Goal: Find specific fact: Find specific fact

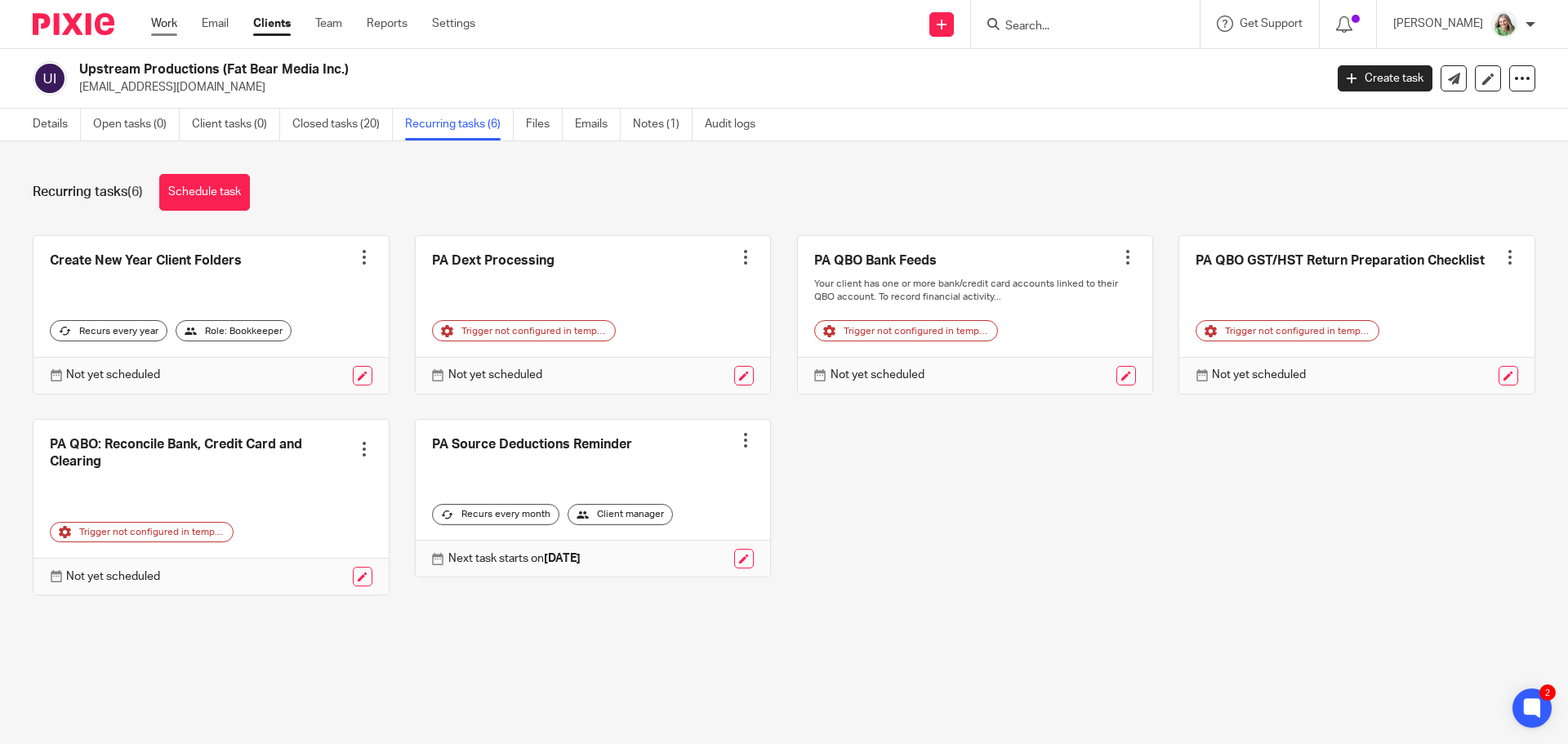
click at [157, 28] on link "Work" at bounding box center [164, 23] width 26 height 16
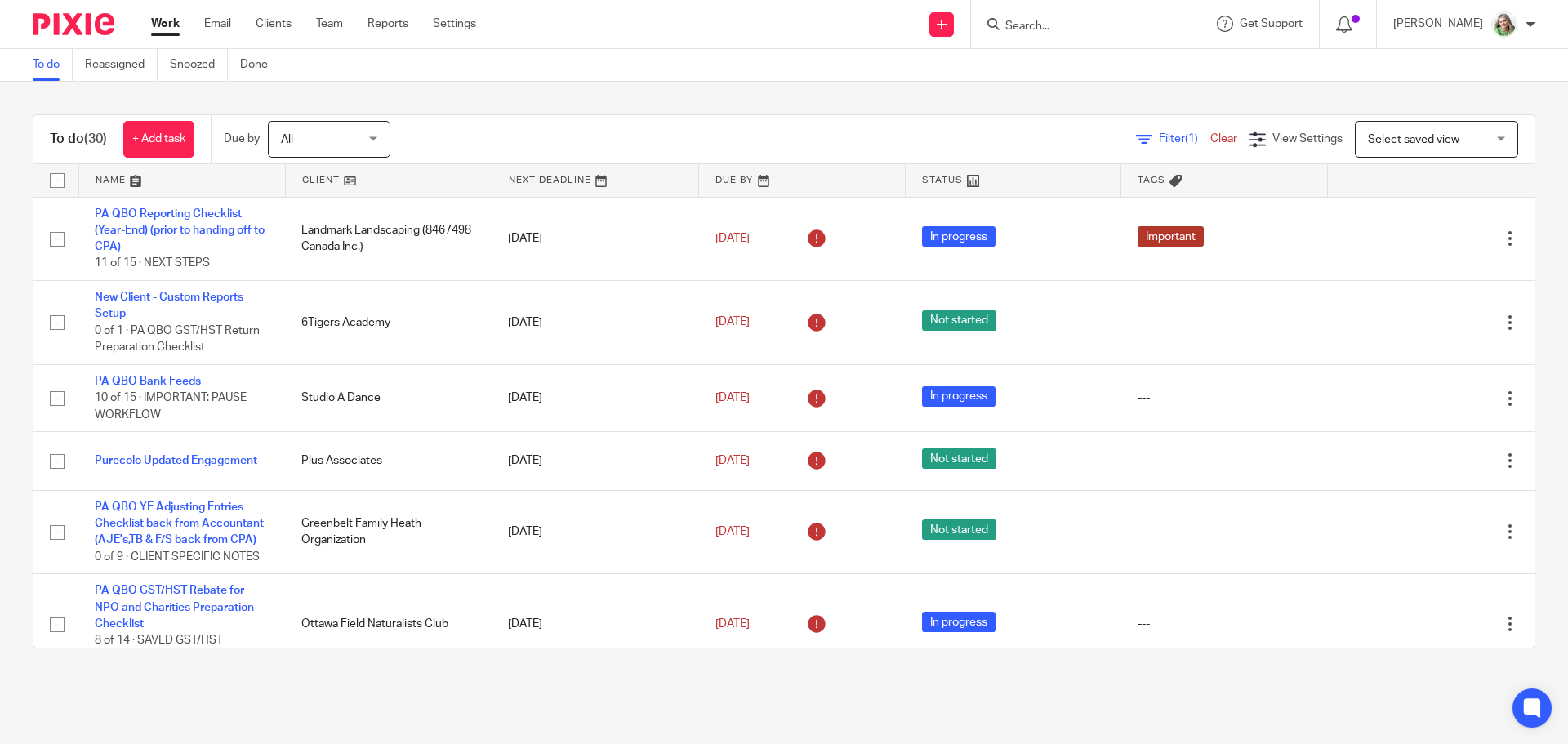
click at [1434, 133] on span "Select saved view" at bounding box center [1427, 139] width 119 height 34
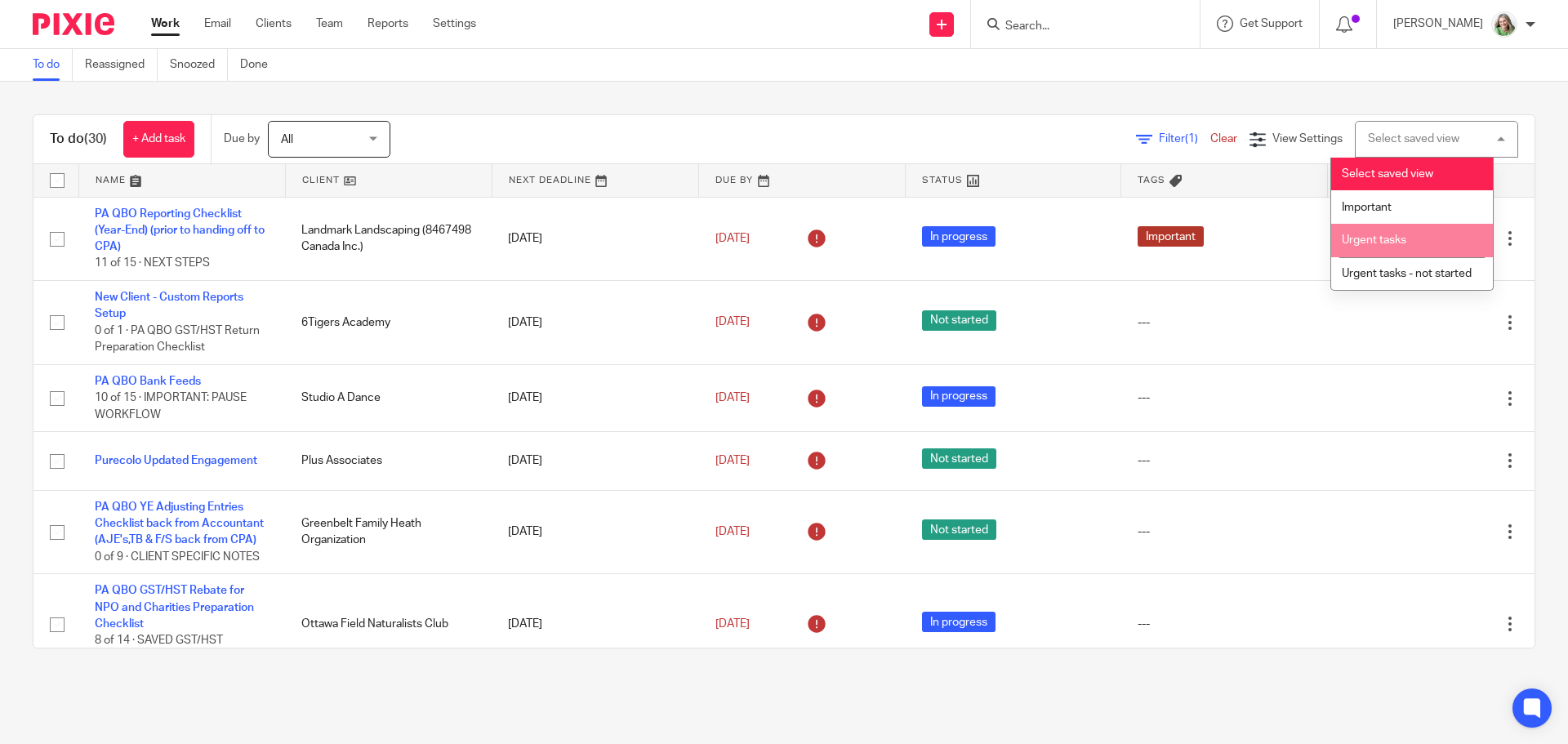
click at [1376, 240] on span "Urgent tasks" at bounding box center [1374, 240] width 64 height 12
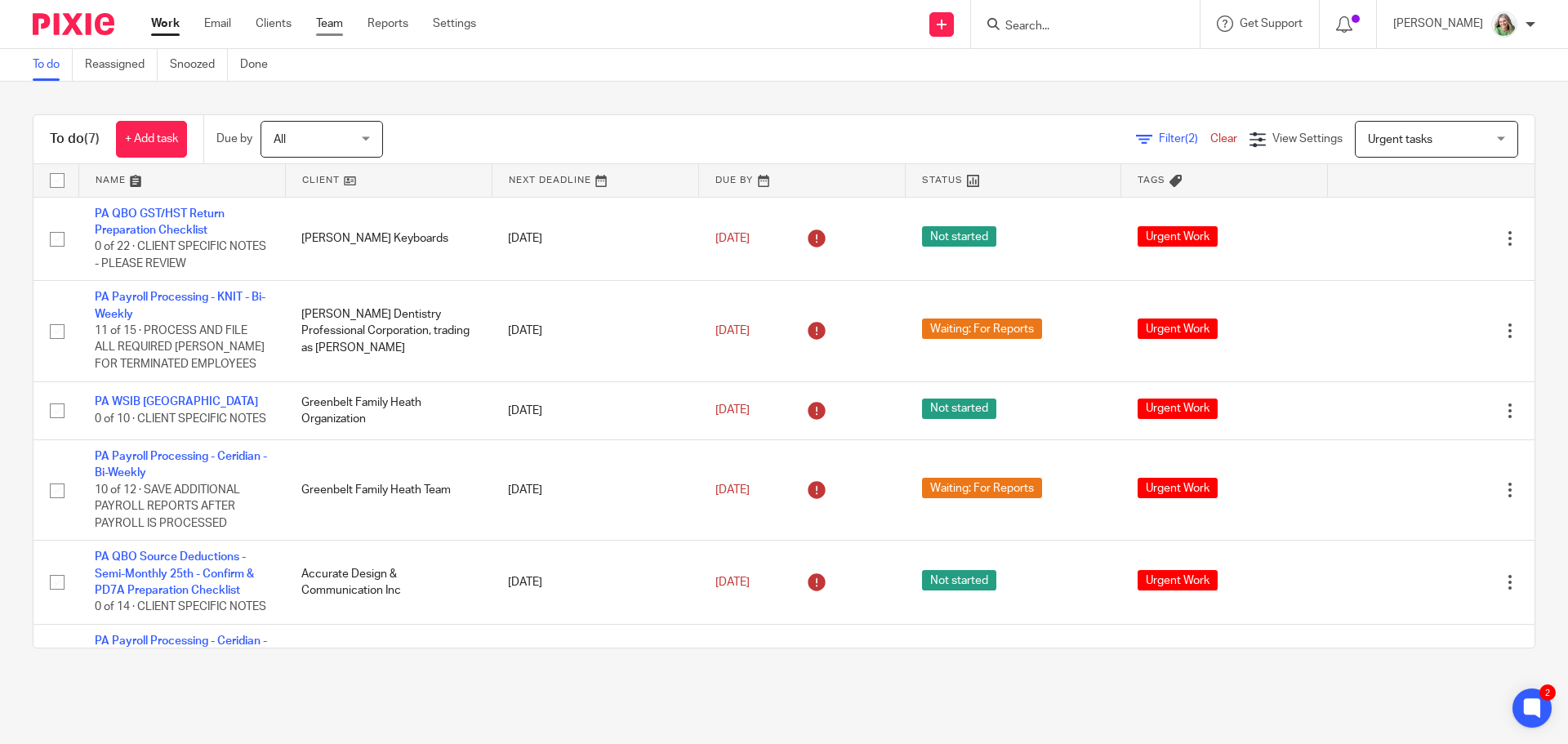
click at [333, 21] on link "Team" at bounding box center [330, 23] width 27 height 16
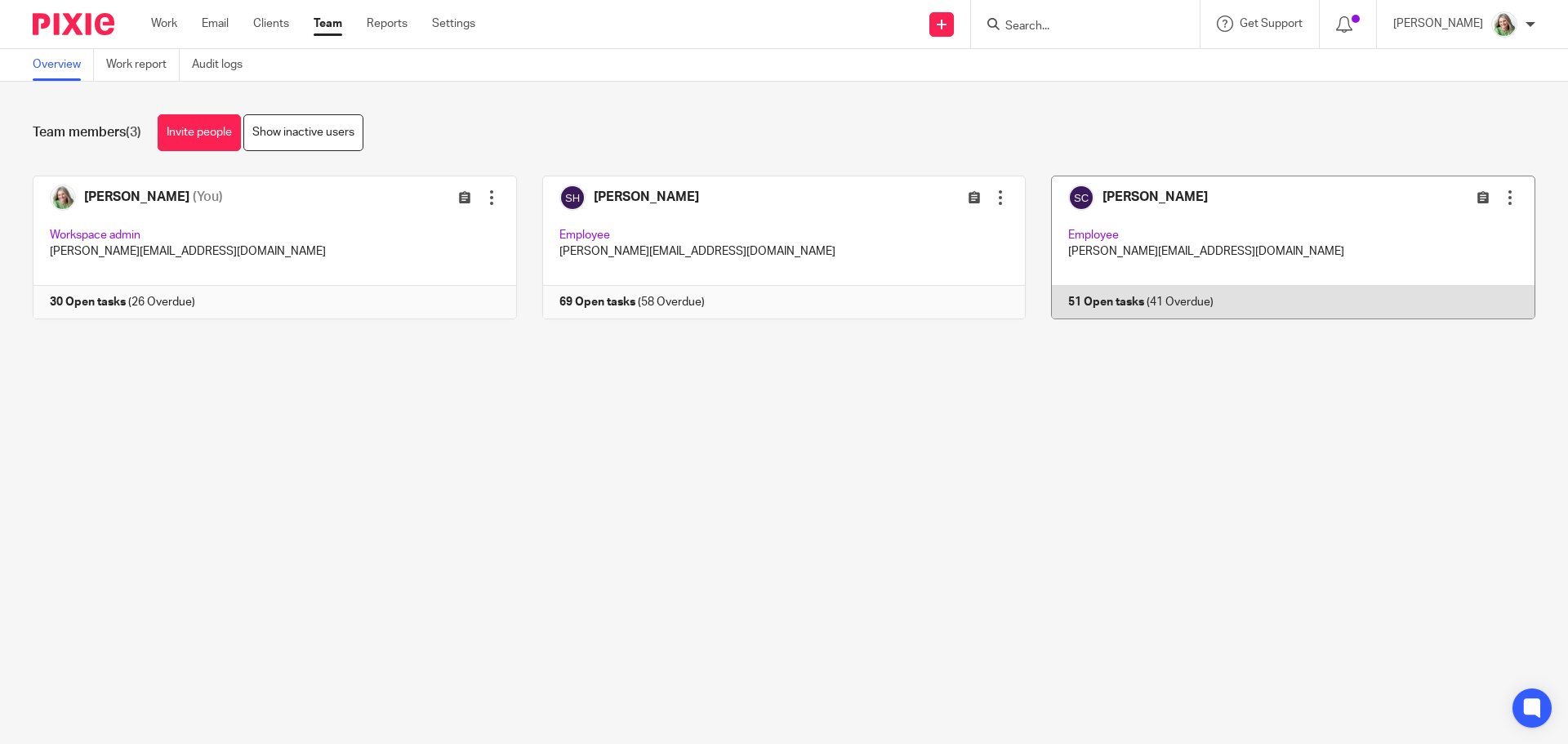
click at [1140, 254] on link at bounding box center [1280, 247] width 510 height 144
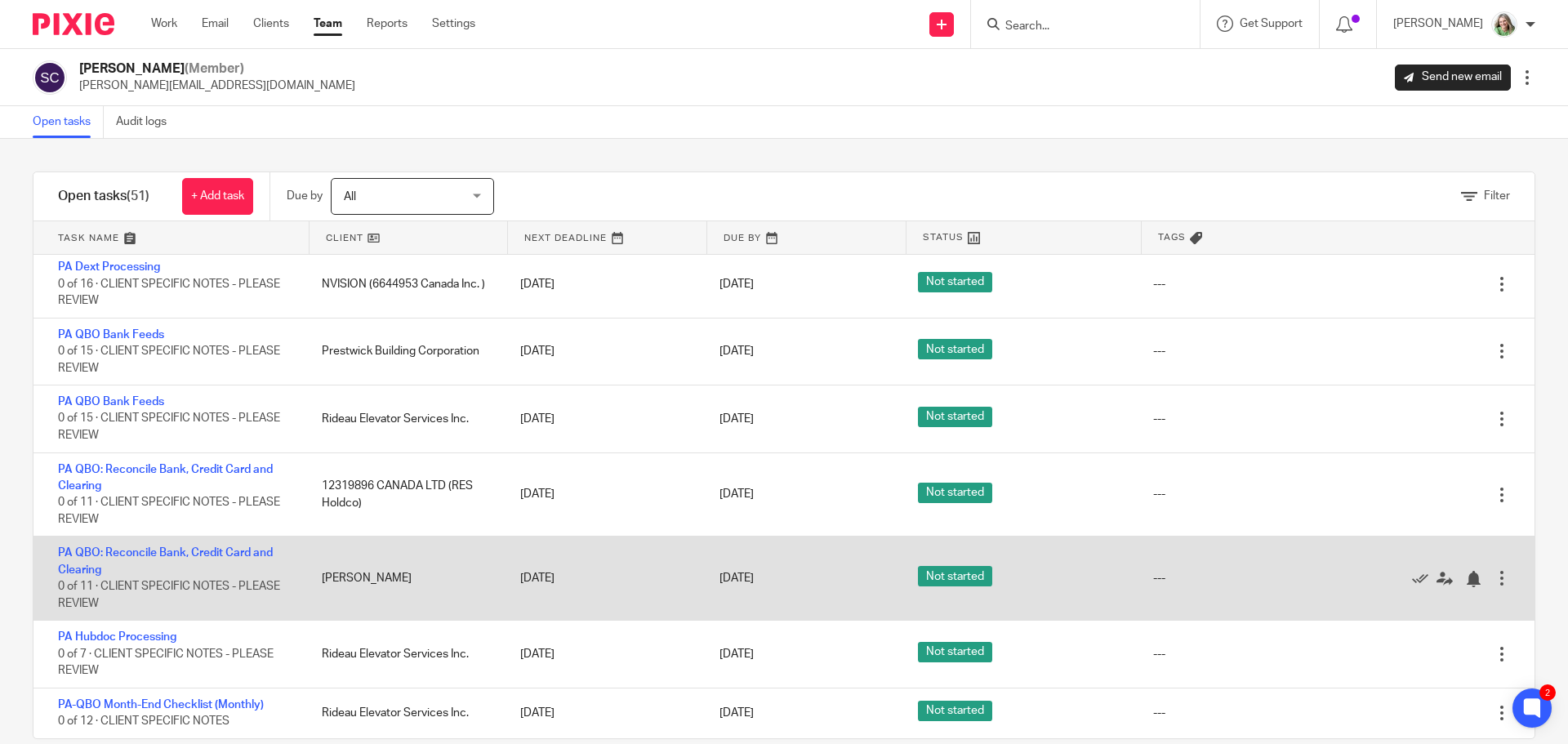
scroll to position [3033, 0]
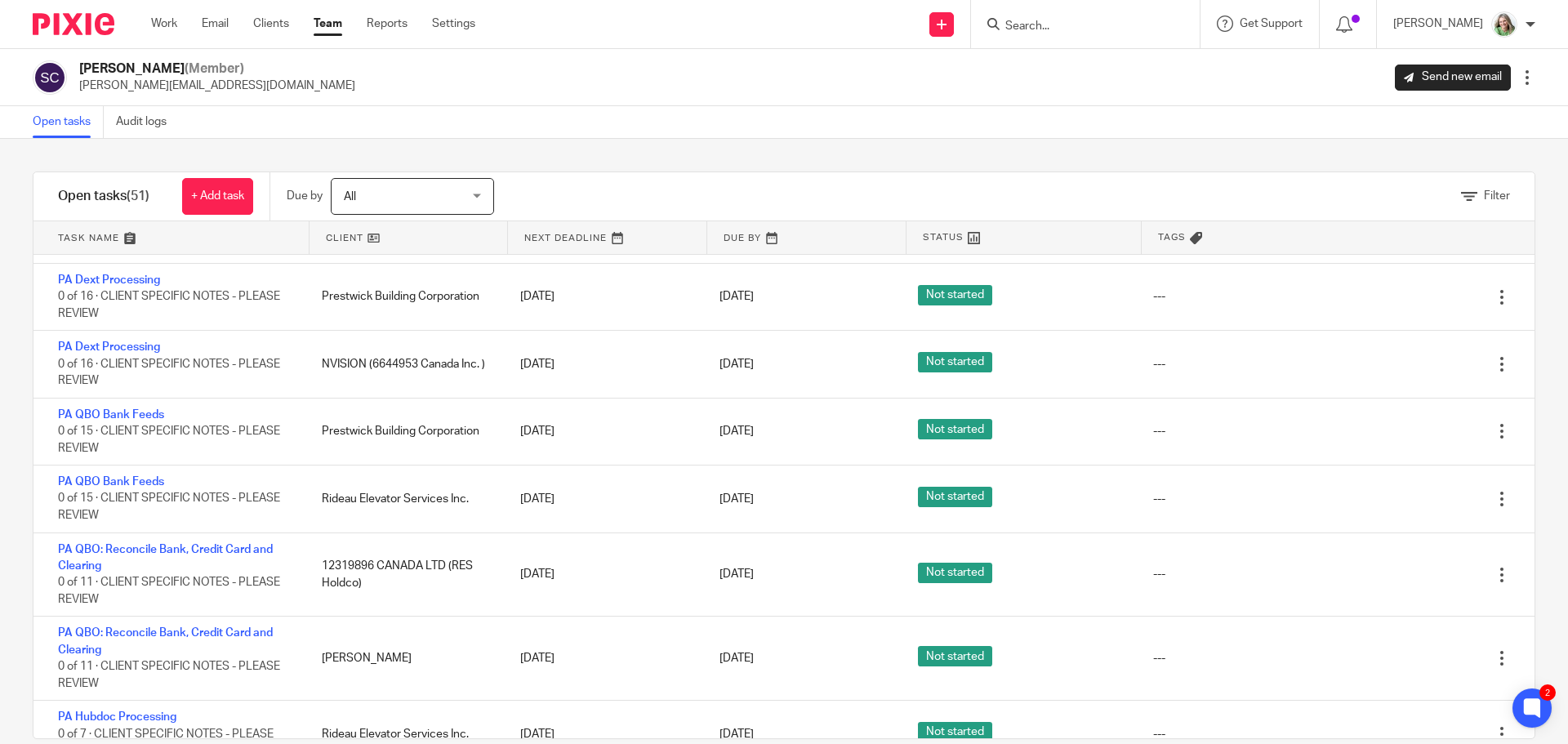
click at [340, 234] on link at bounding box center [409, 238] width 198 height 33
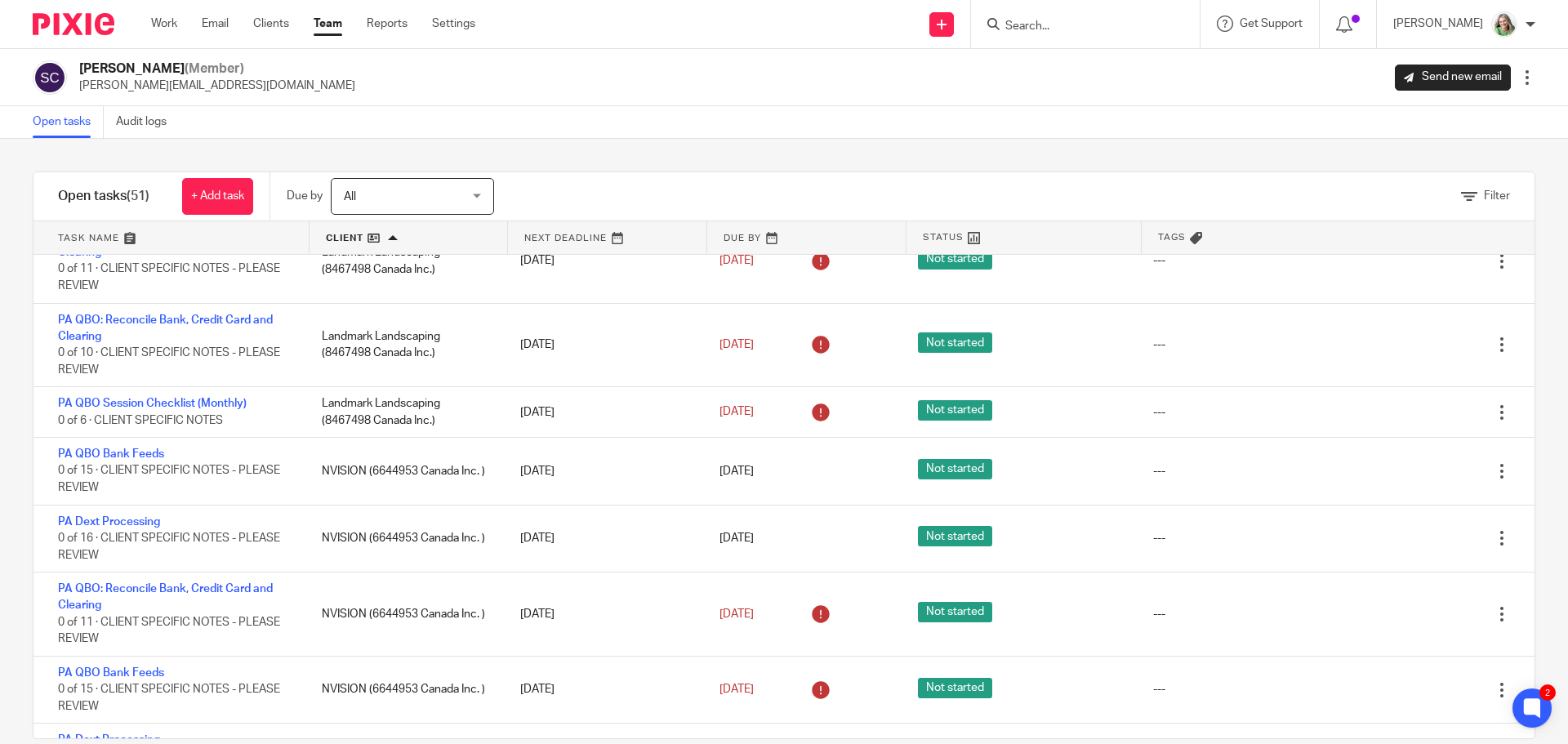
scroll to position [2042, 0]
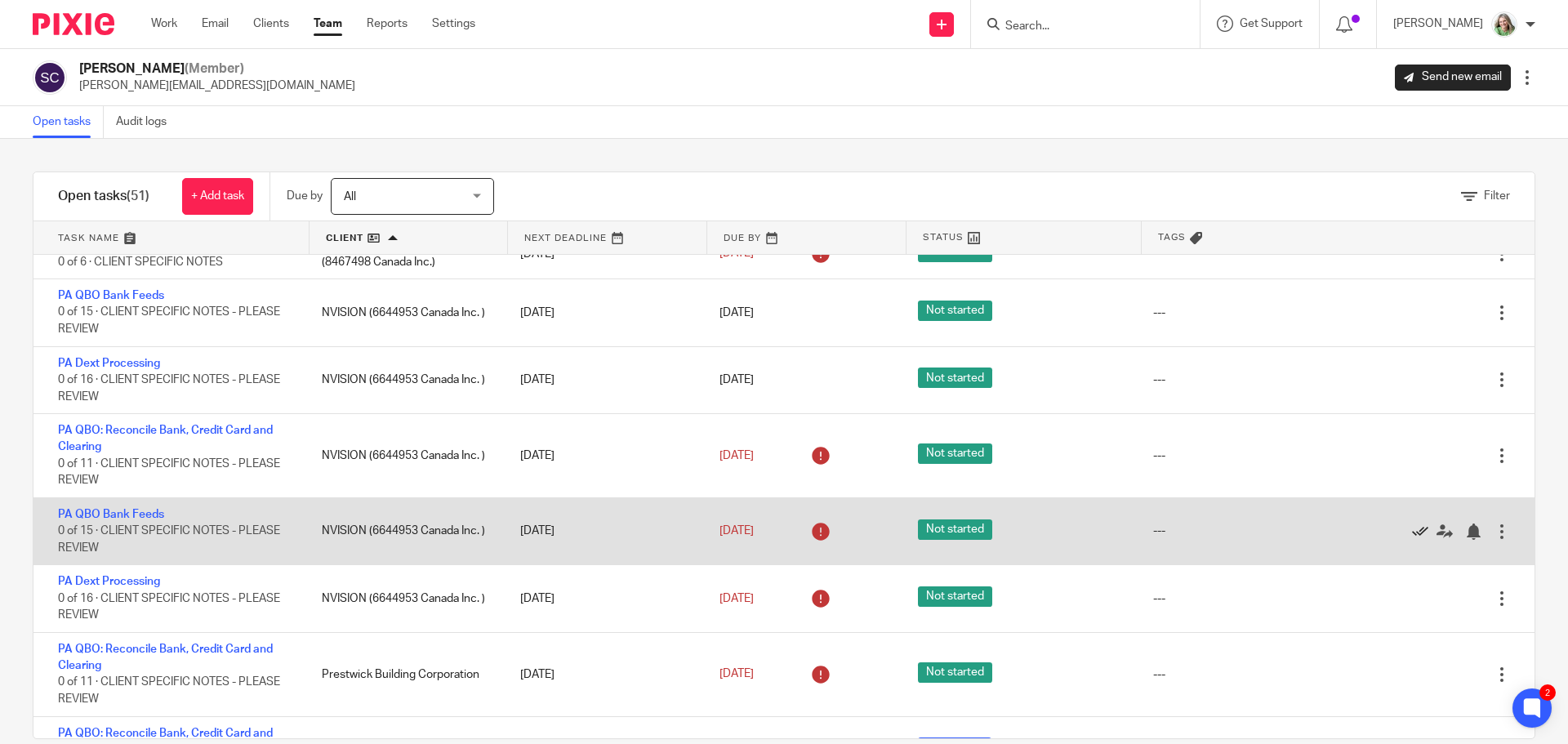
click at [1412, 532] on icon at bounding box center [1420, 532] width 16 height 16
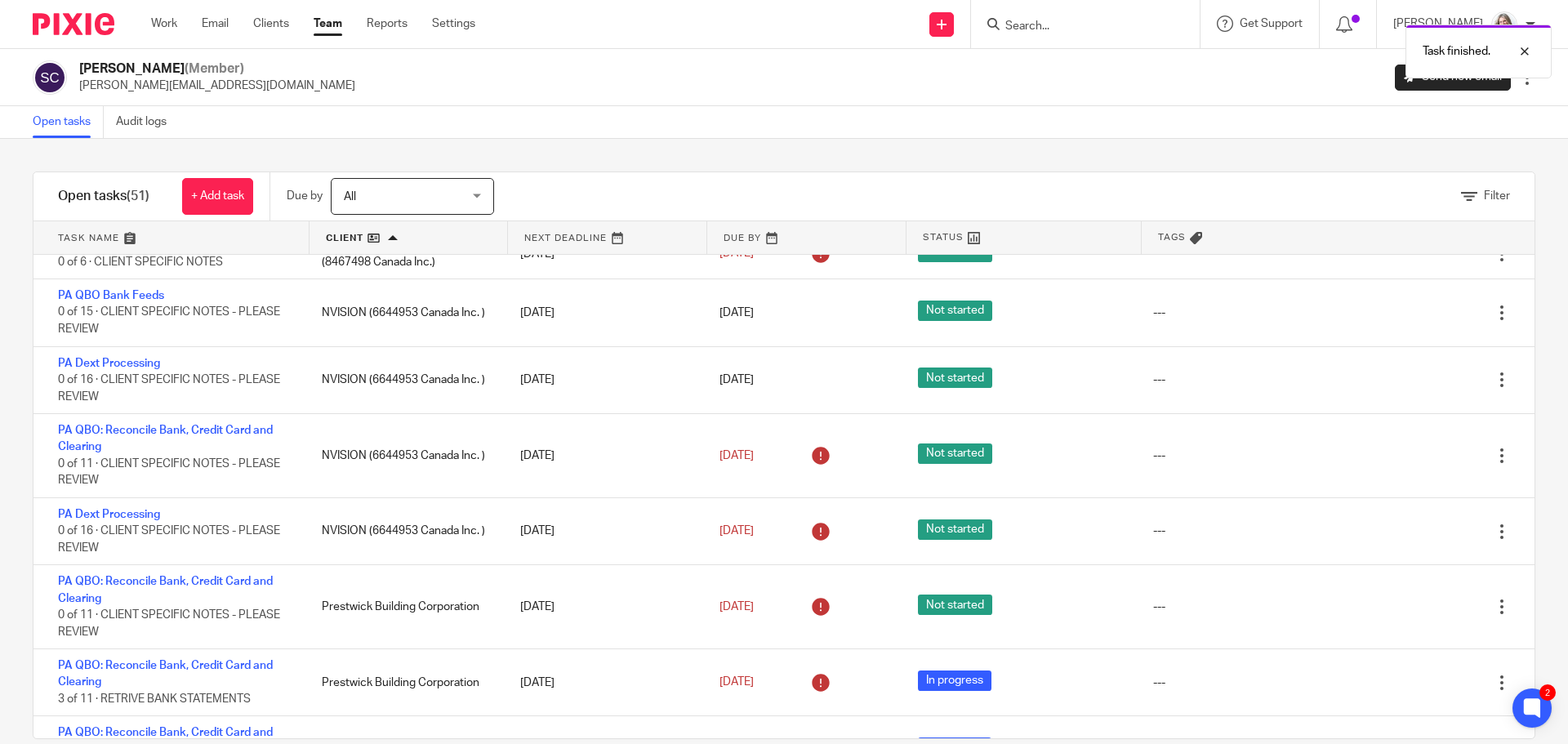
click at [1412, 532] on icon at bounding box center [1420, 532] width 16 height 16
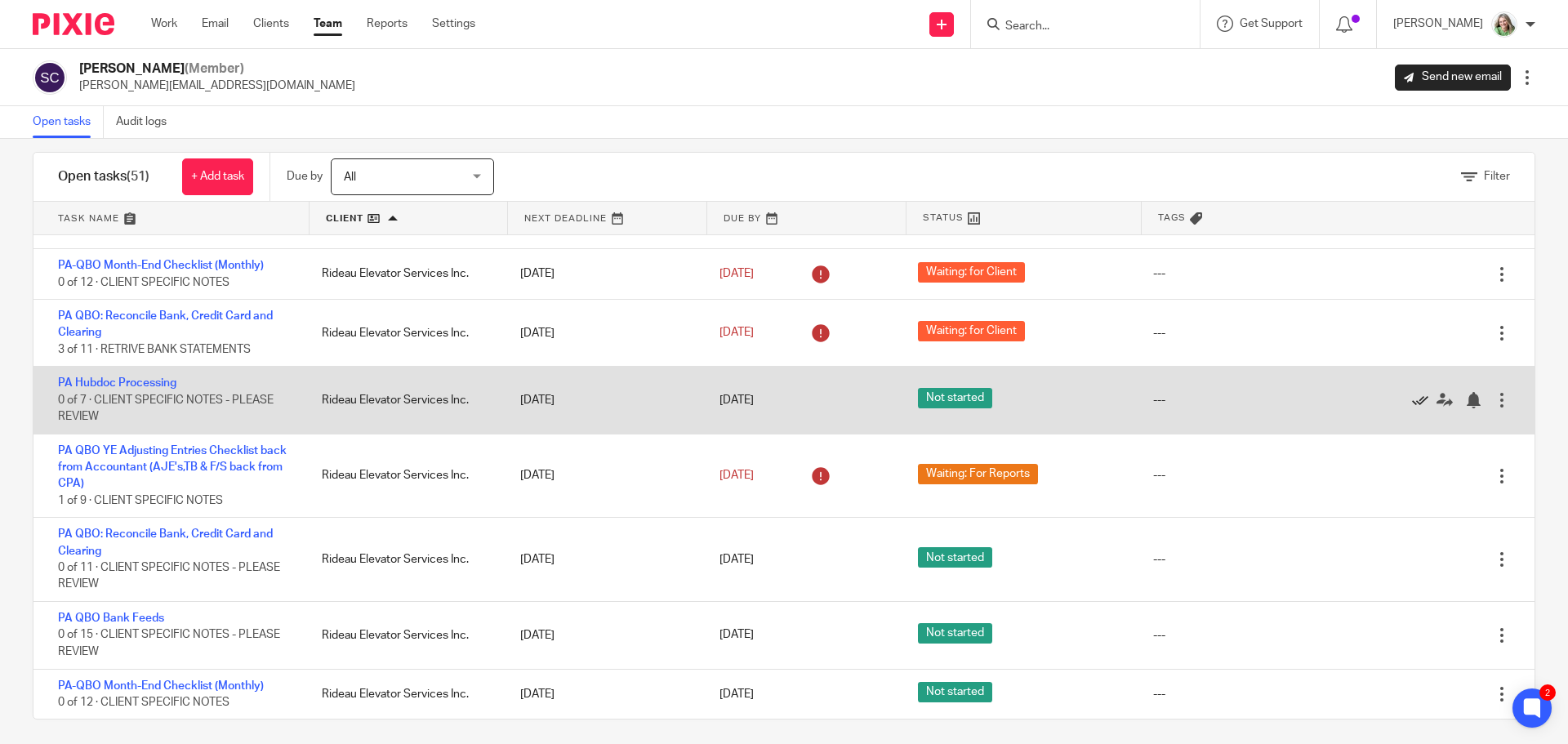
scroll to position [28, 0]
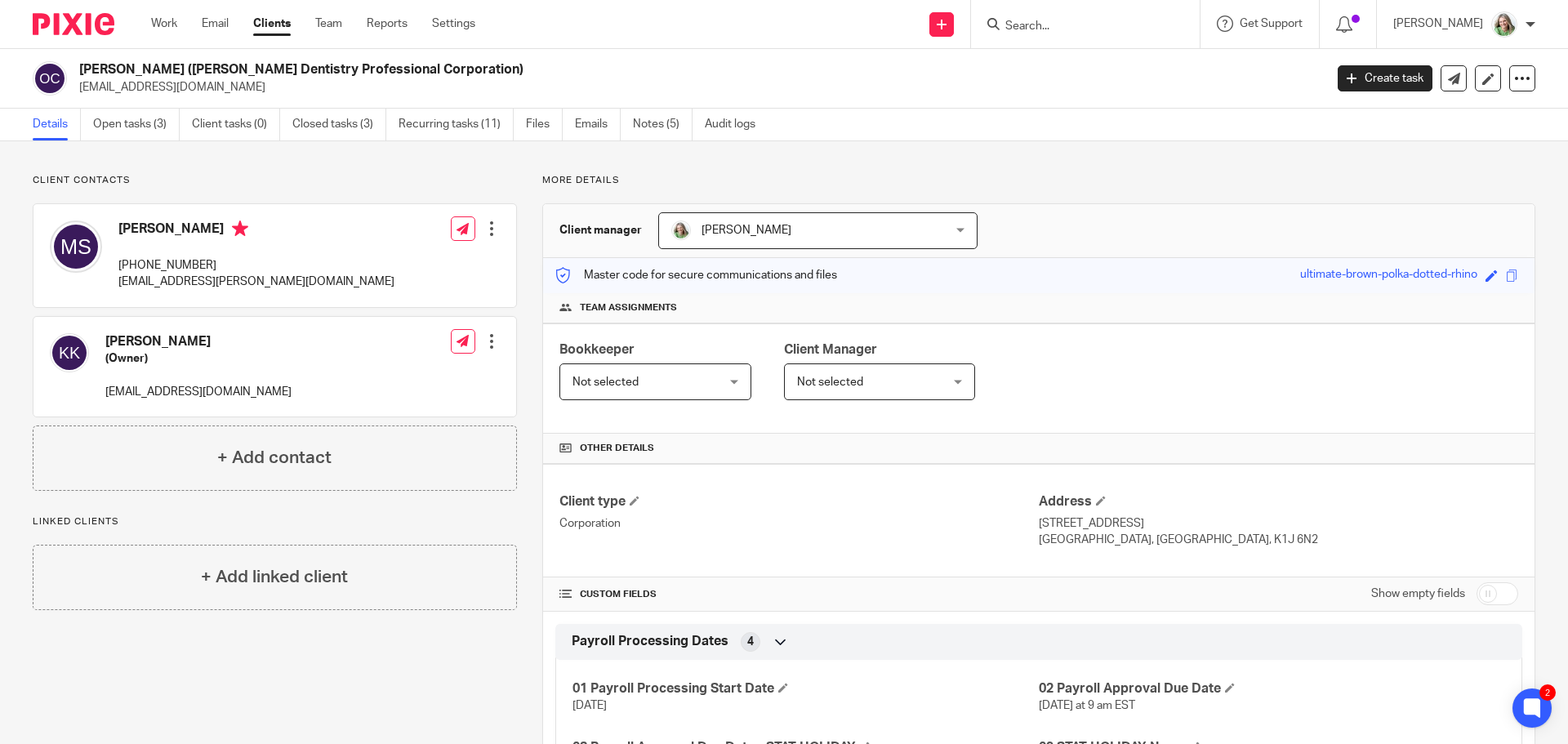
click at [1104, 28] on input "Search" at bounding box center [1077, 27] width 147 height 14
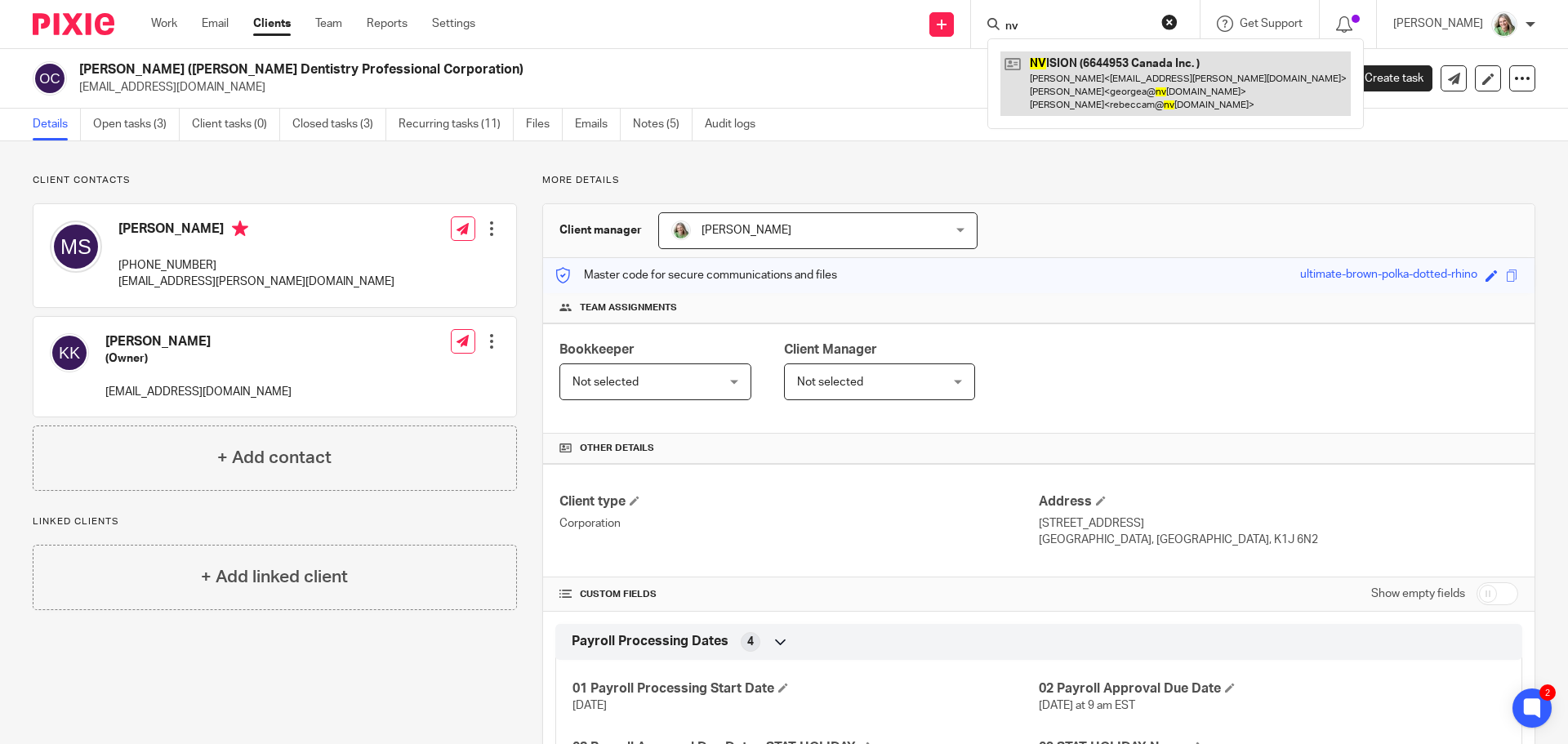
type input "nv"
click at [1131, 81] on link at bounding box center [1176, 84] width 350 height 64
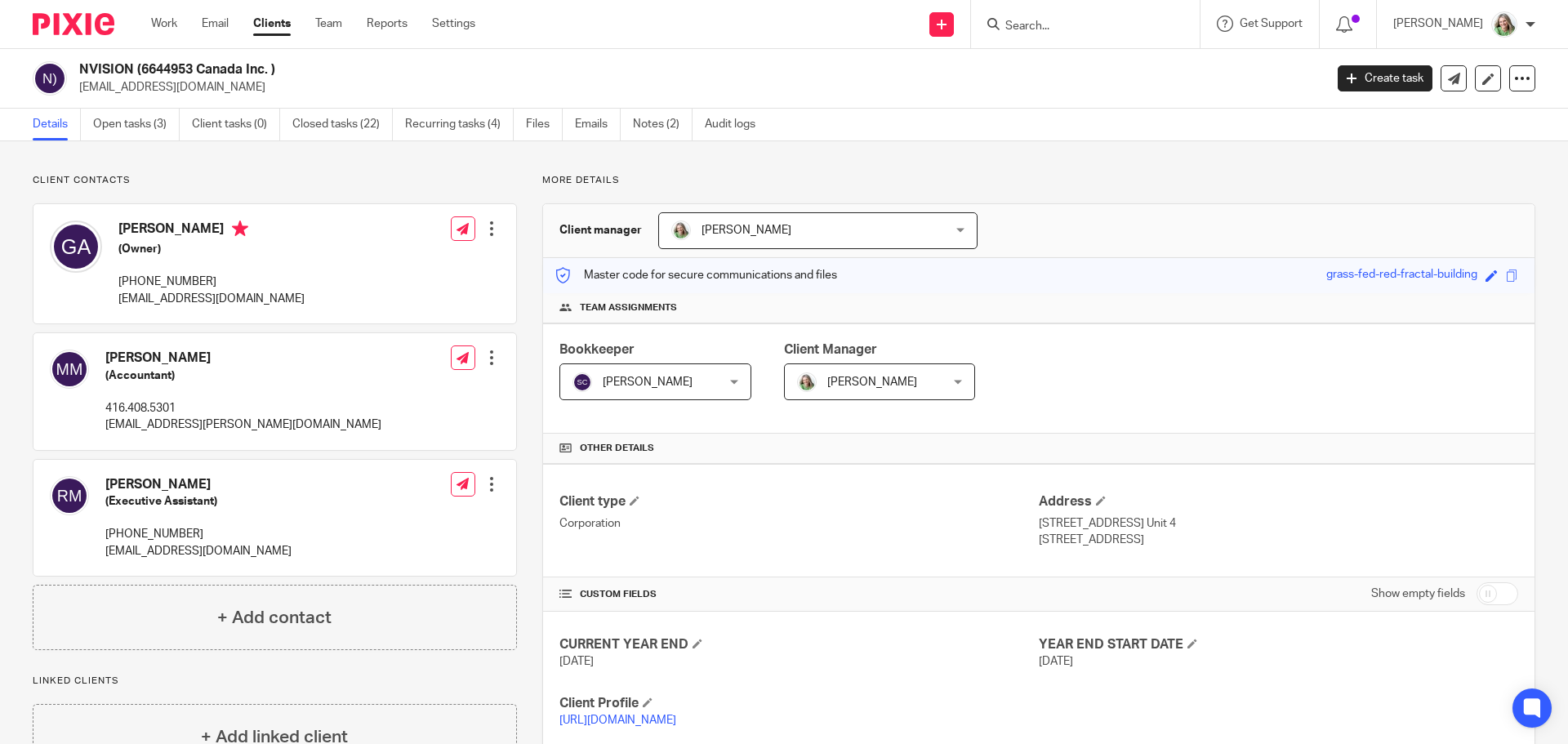
click at [1493, 591] on input "checkbox" at bounding box center [1497, 594] width 42 height 23
checkbox input "true"
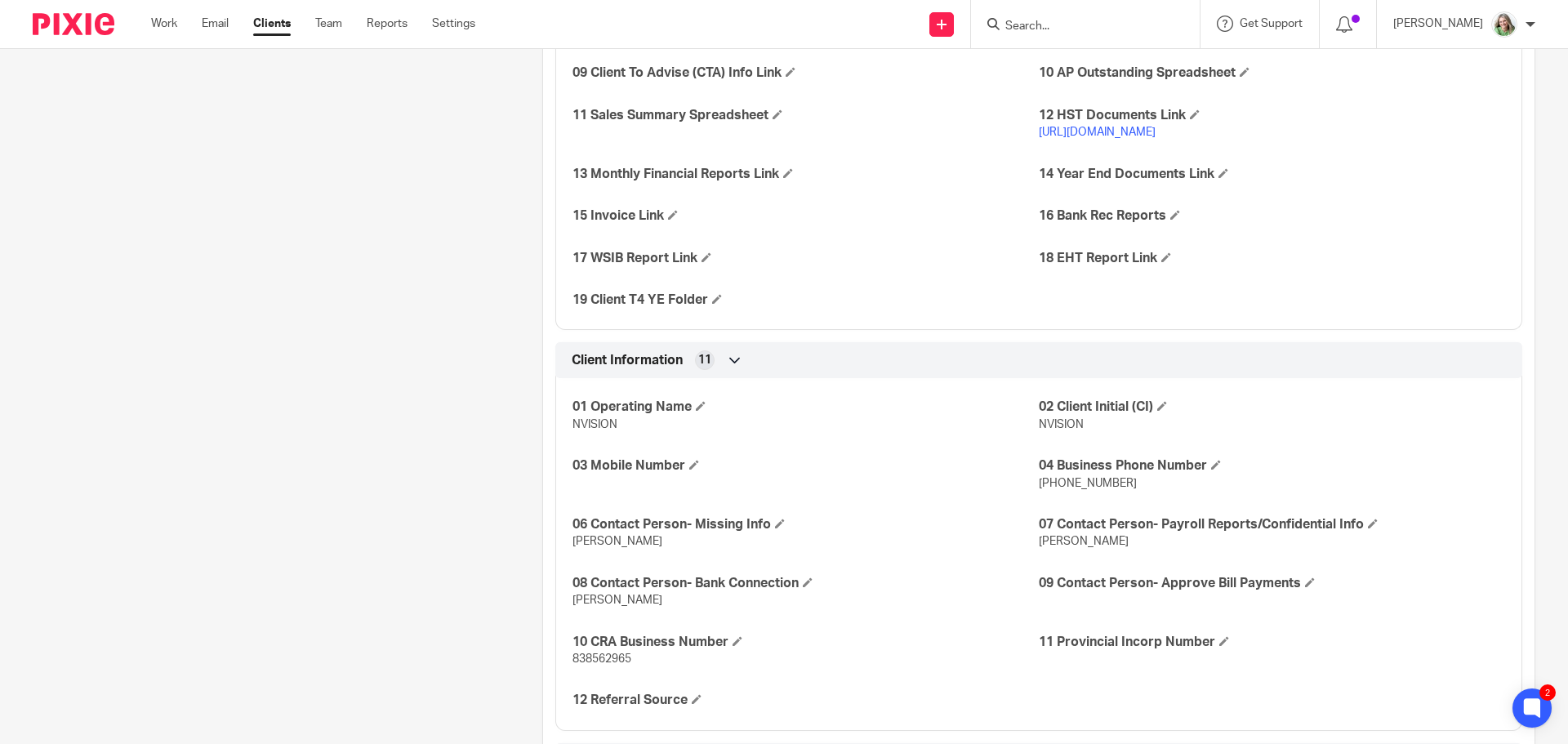
scroll to position [1307, 0]
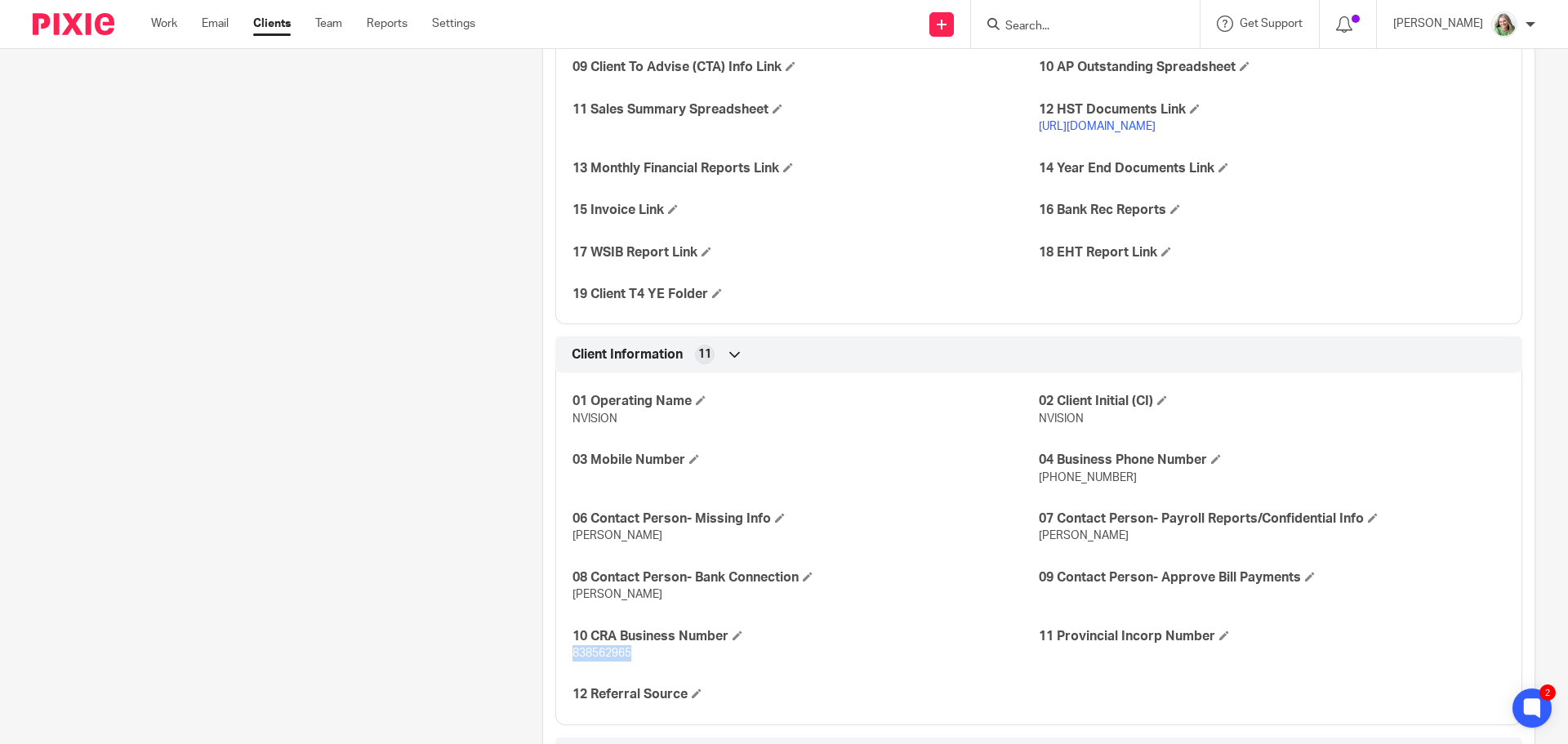
drag, startPoint x: 639, startPoint y: 649, endPoint x: 571, endPoint y: 655, distance: 68.3
click at [572, 655] on p "838562965" at bounding box center [805, 654] width 467 height 16
copy span "838562965"
